Goal: Obtain resource: Download file/media

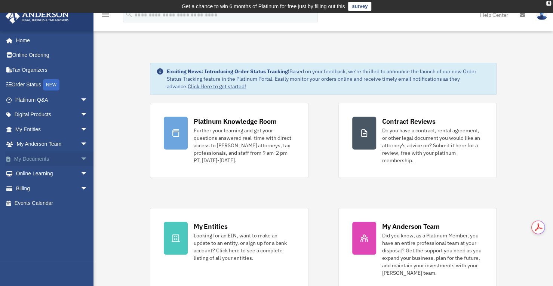
click at [80, 159] on span "arrow_drop_down" at bounding box center [87, 158] width 15 height 15
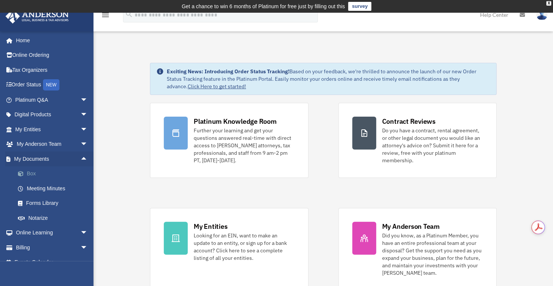
click at [33, 173] on link "Box" at bounding box center [54, 173] width 89 height 15
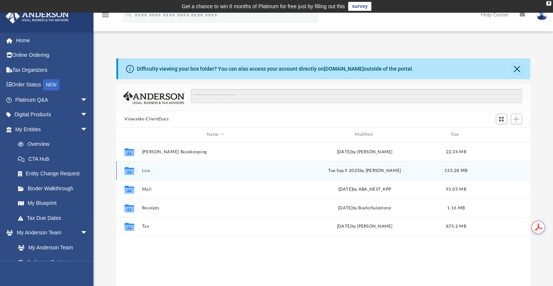
scroll to position [164, 407]
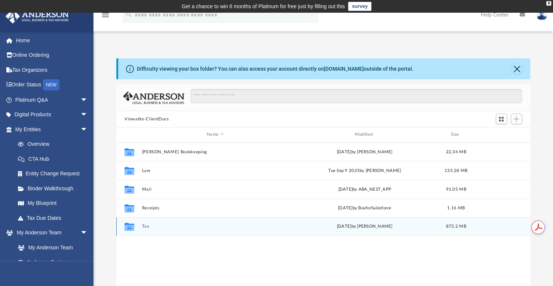
click at [144, 226] on button "Tax" at bounding box center [215, 226] width 146 height 5
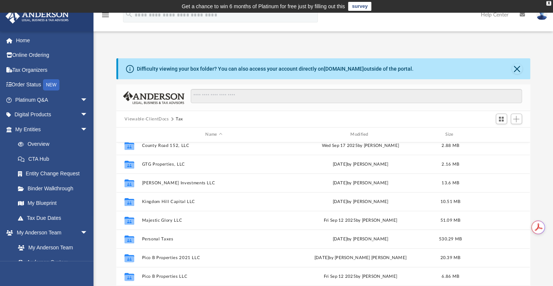
scroll to position [97, 0]
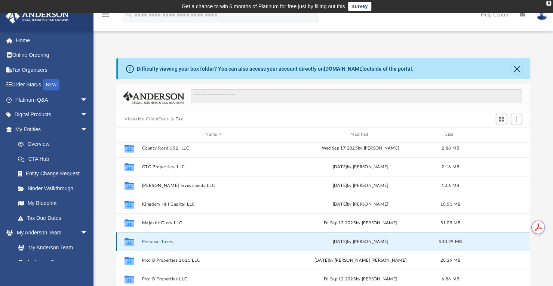
click at [169, 242] on button "Personal Taxes" at bounding box center [213, 241] width 143 height 5
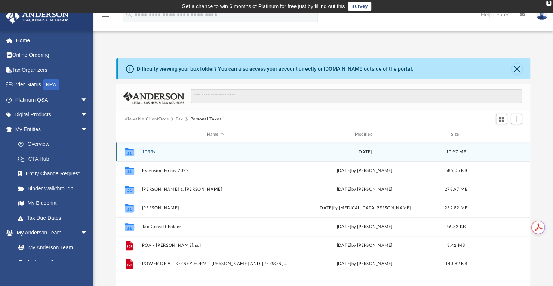
scroll to position [0, 0]
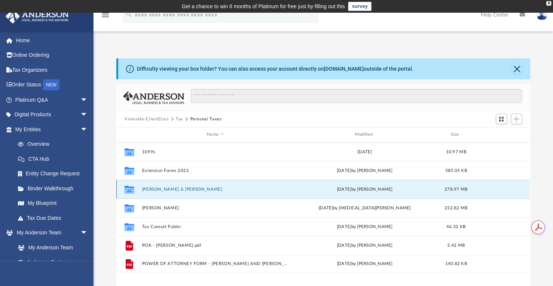
click at [163, 189] on button "John & Jennifer Henderson" at bounding box center [215, 189] width 146 height 5
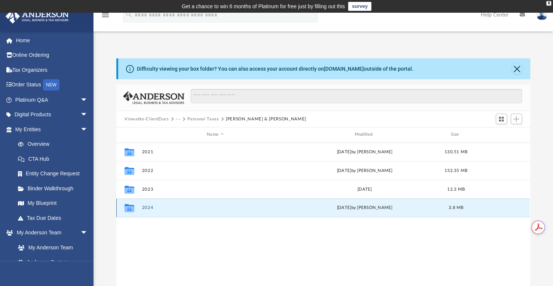
click at [148, 207] on button "2024" at bounding box center [215, 207] width 146 height 5
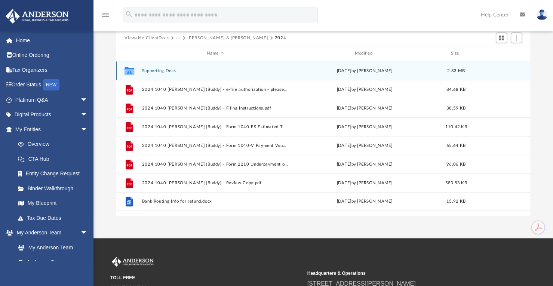
scroll to position [80, 0]
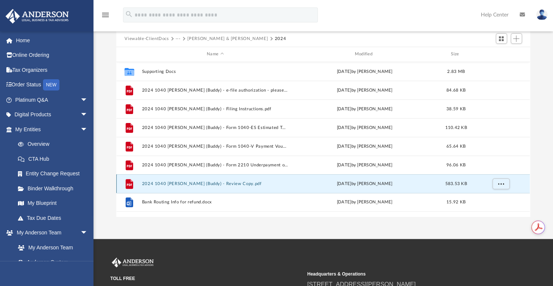
click at [182, 184] on button "2024 1040 Henderson, John (Buddy) - Review Copy.pdf" at bounding box center [215, 183] width 146 height 5
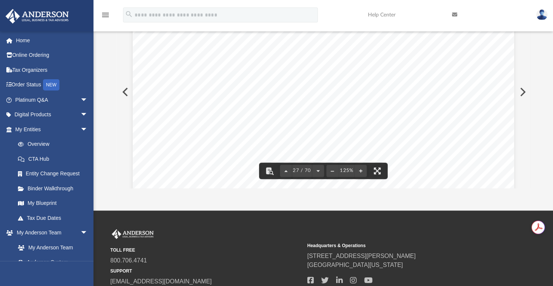
scroll to position [13486, 0]
